Goal: Find specific page/section: Find specific page/section

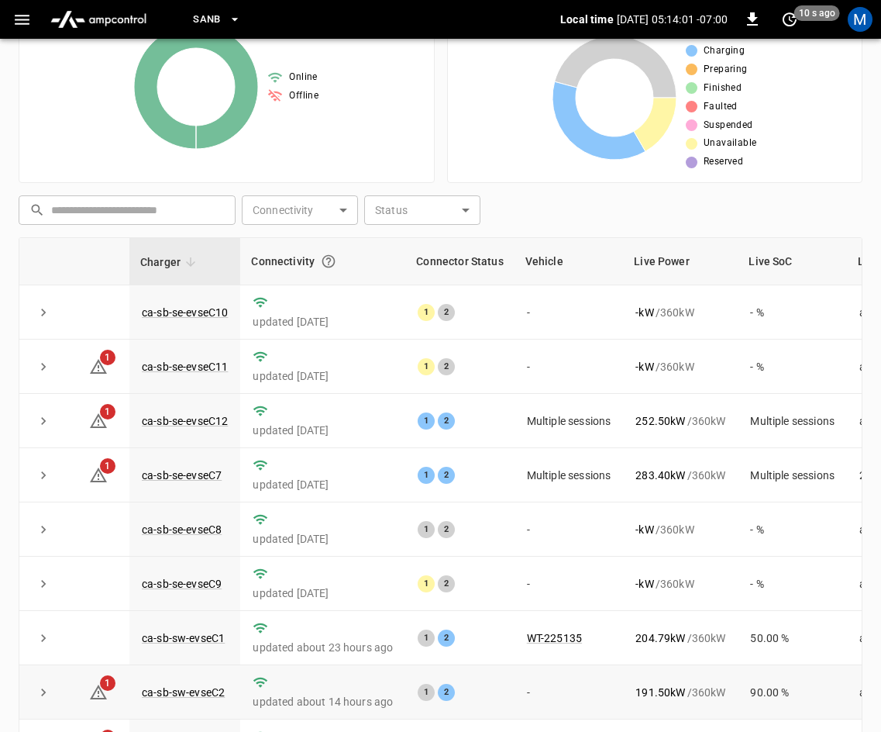
scroll to position [206, 0]
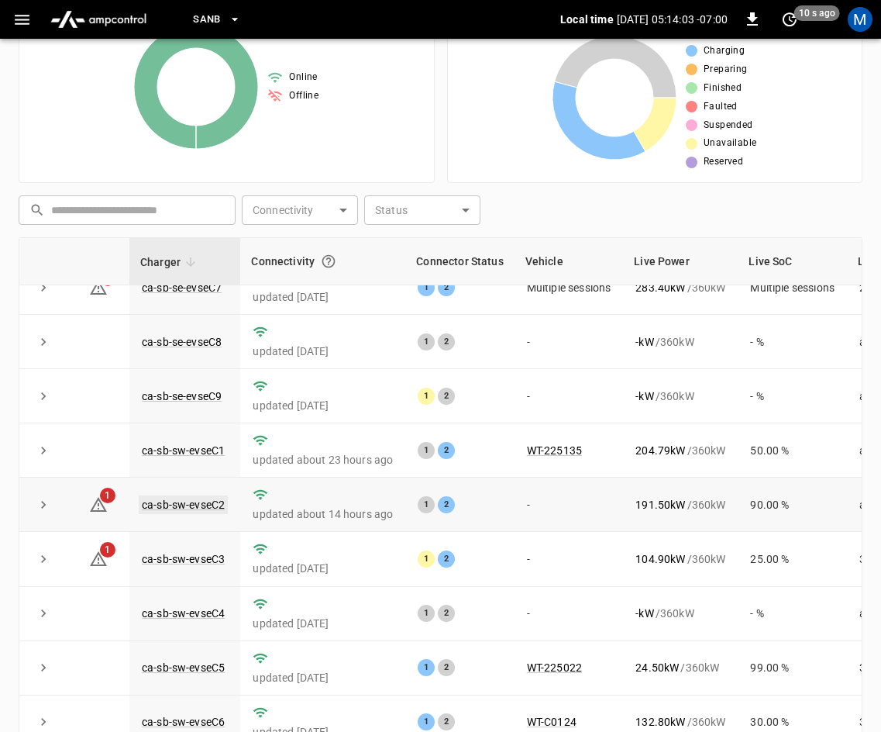
click at [170, 495] on link "ca-sb-sw-evseC2" at bounding box center [183, 504] width 89 height 19
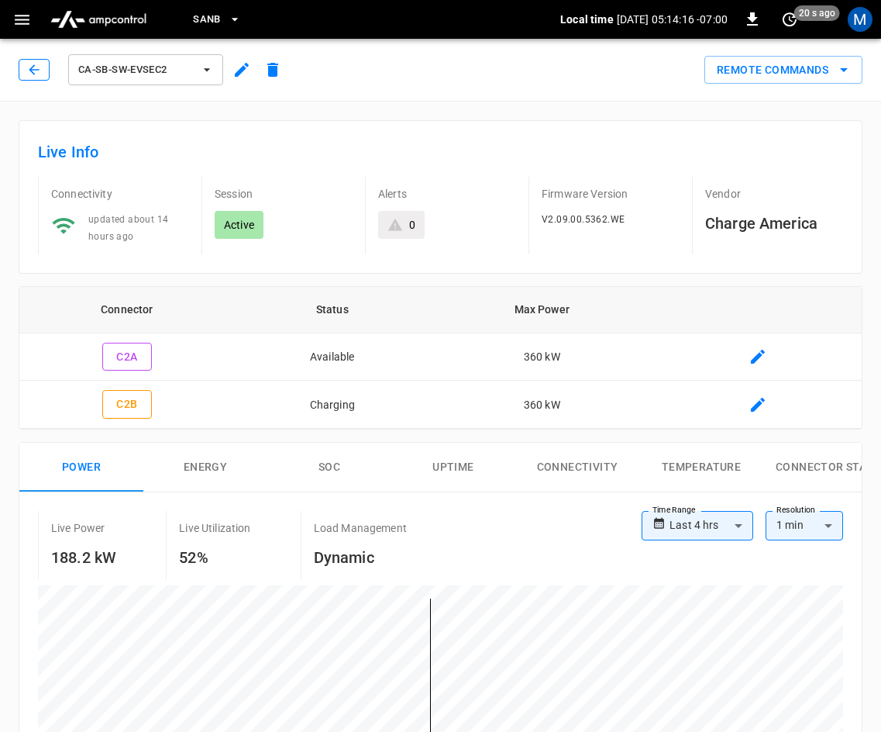
click at [29, 75] on icon "button" at bounding box center [33, 69] width 15 height 15
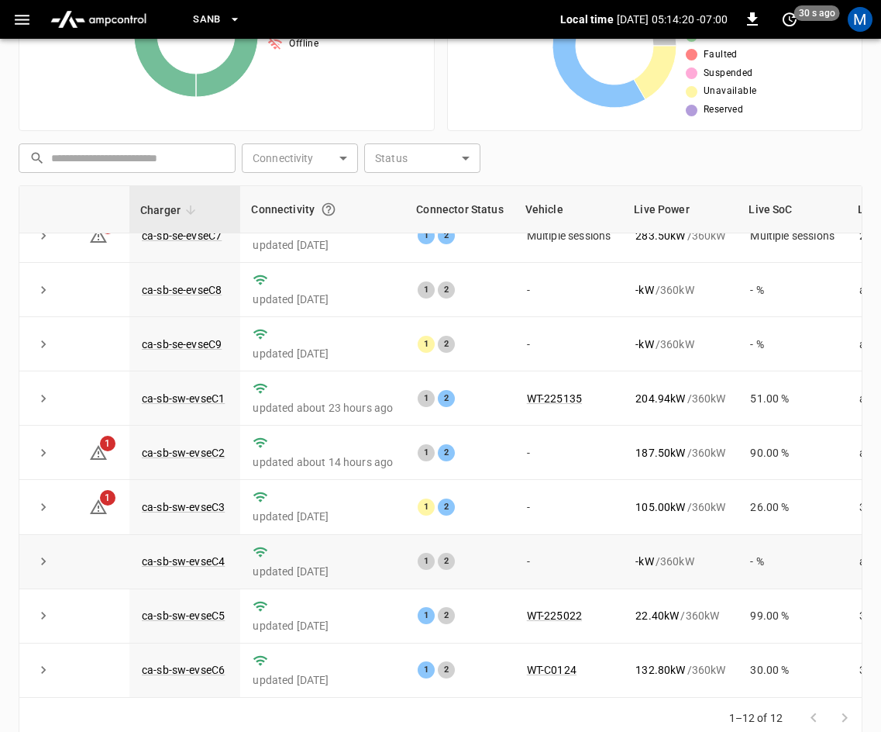
scroll to position [346, 0]
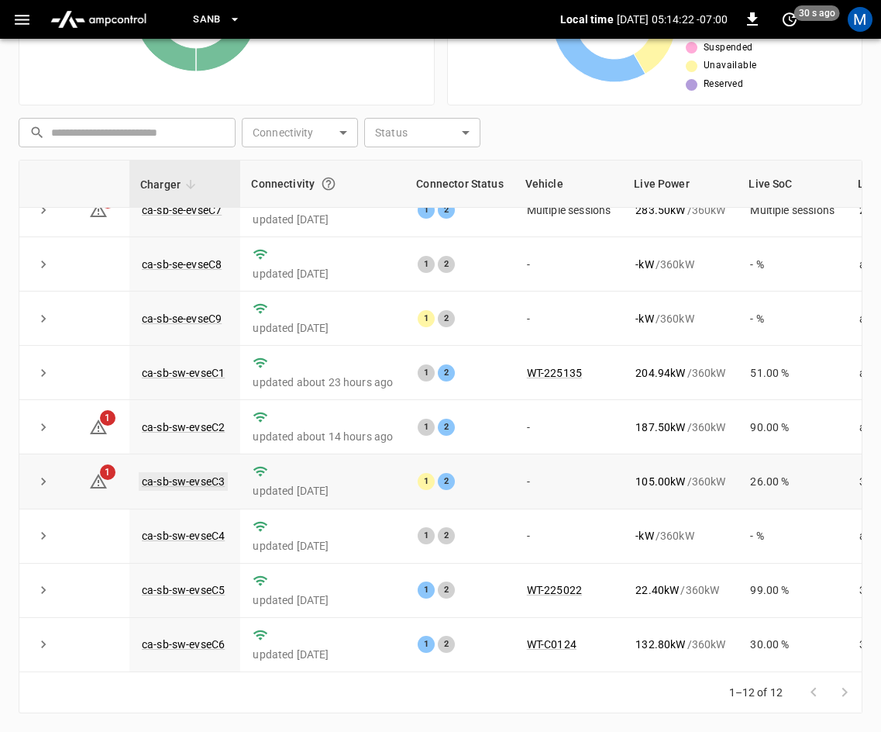
click at [201, 472] on link "ca-sb-sw-evseC3" at bounding box center [183, 481] width 89 height 19
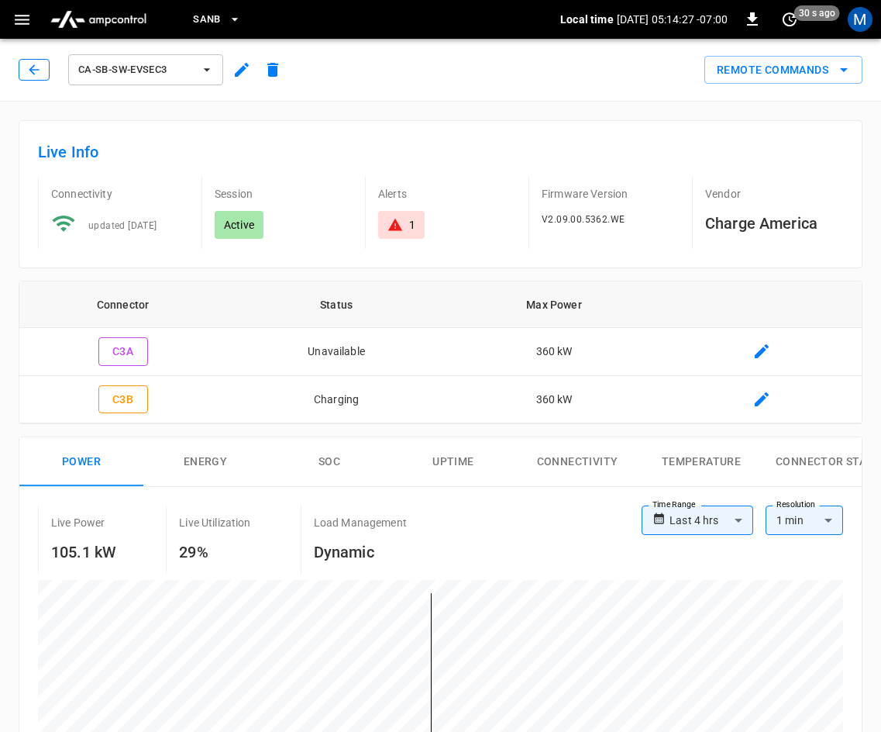
click at [30, 64] on icon "button" at bounding box center [33, 69] width 15 height 15
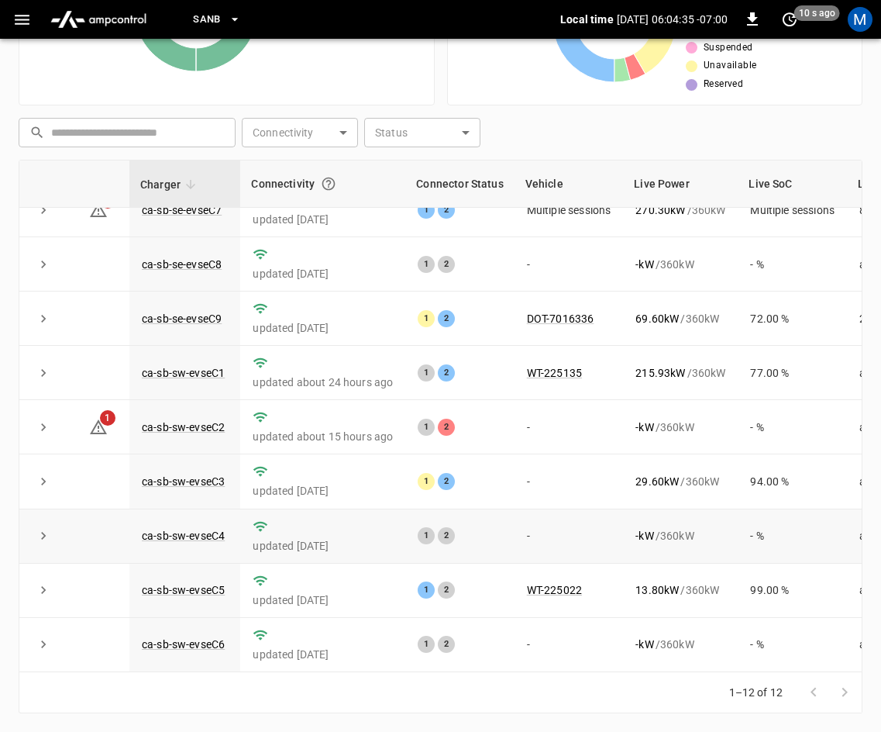
scroll to position [206, 0]
click at [160, 418] on link "ca-sb-sw-evseC2" at bounding box center [183, 427] width 89 height 19
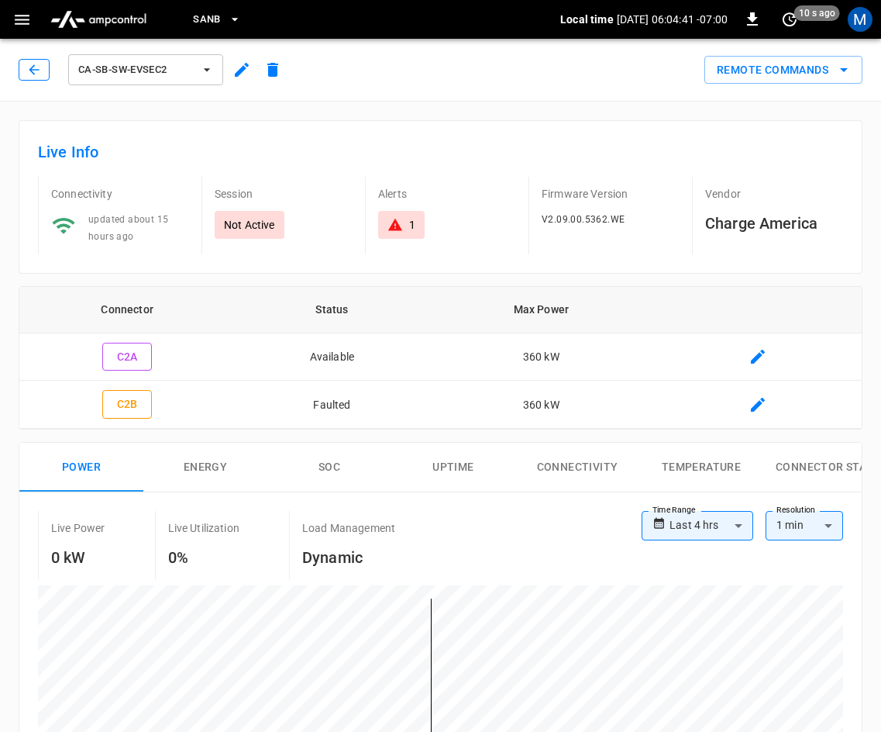
click at [43, 71] on button "button" at bounding box center [34, 70] width 31 height 22
